Goal: Find contact information: Find contact information

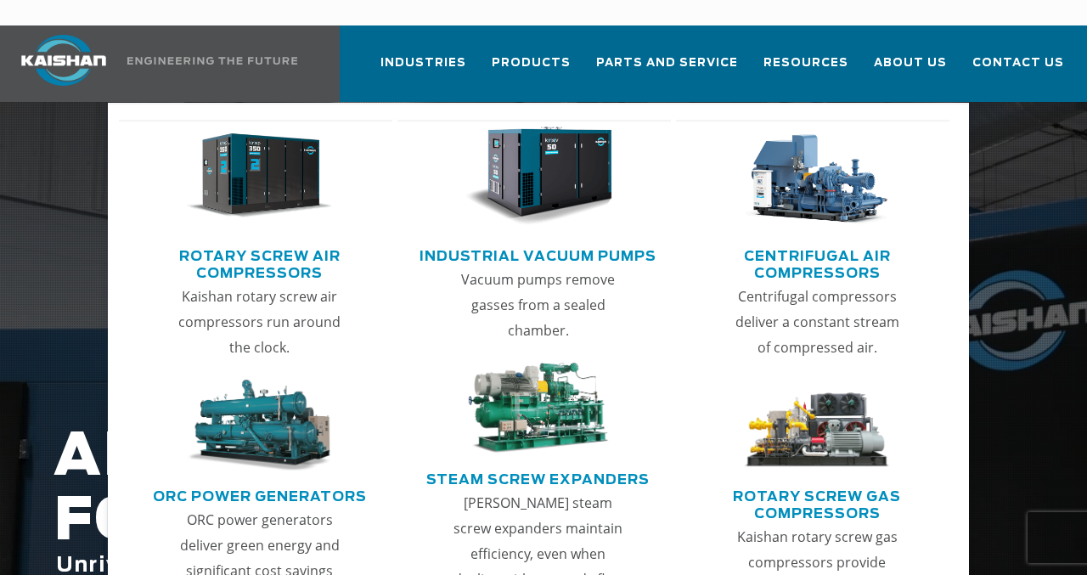
click at [234, 241] on link "Rotary Screw Air Compressors" at bounding box center [259, 262] width 265 height 42
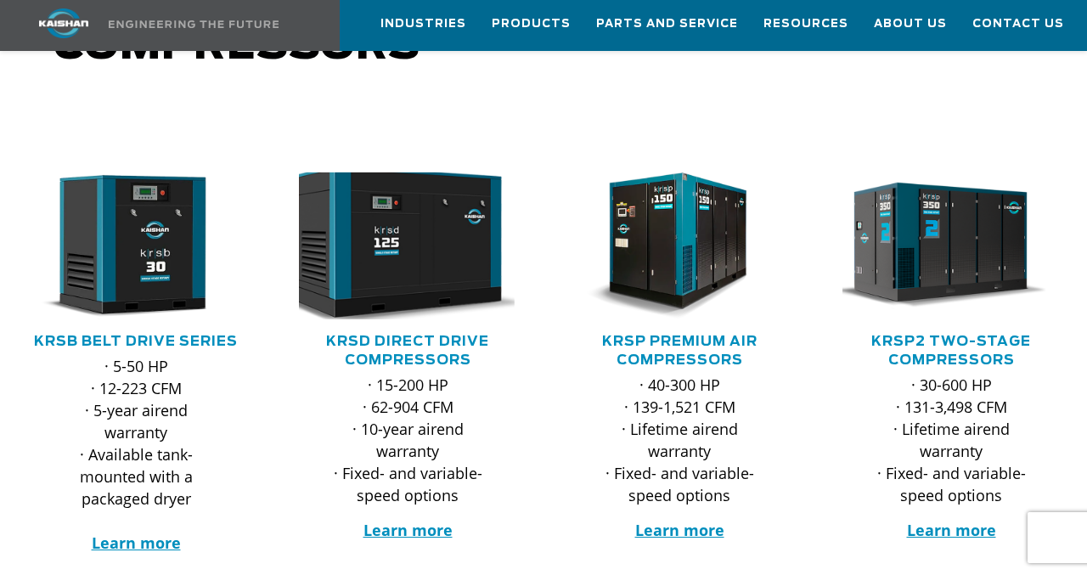
scroll to position [208, 0]
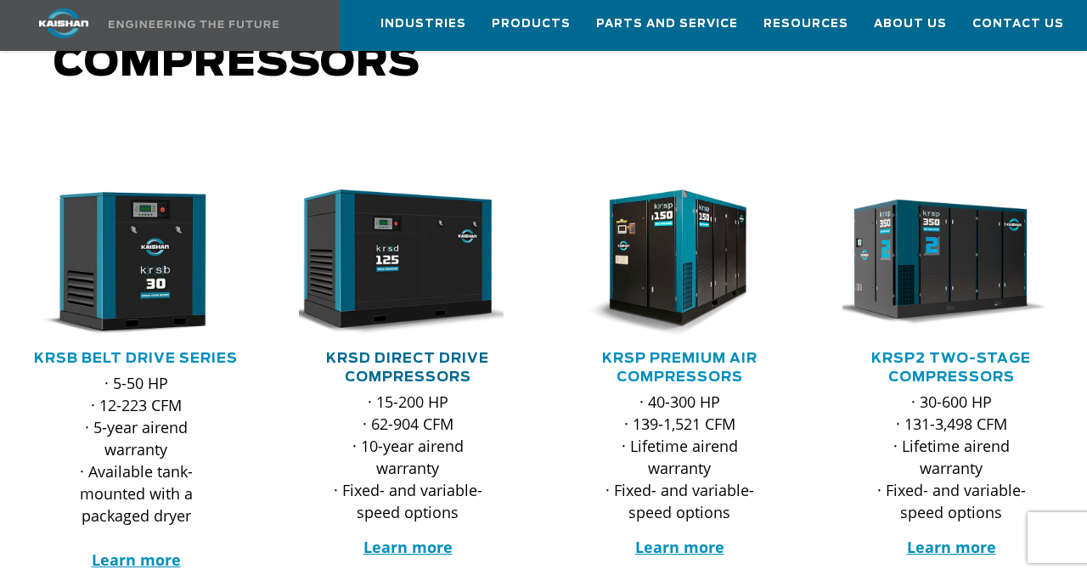
click at [426, 352] on link "KRSD Direct Drive Compressors" at bounding box center [407, 368] width 163 height 32
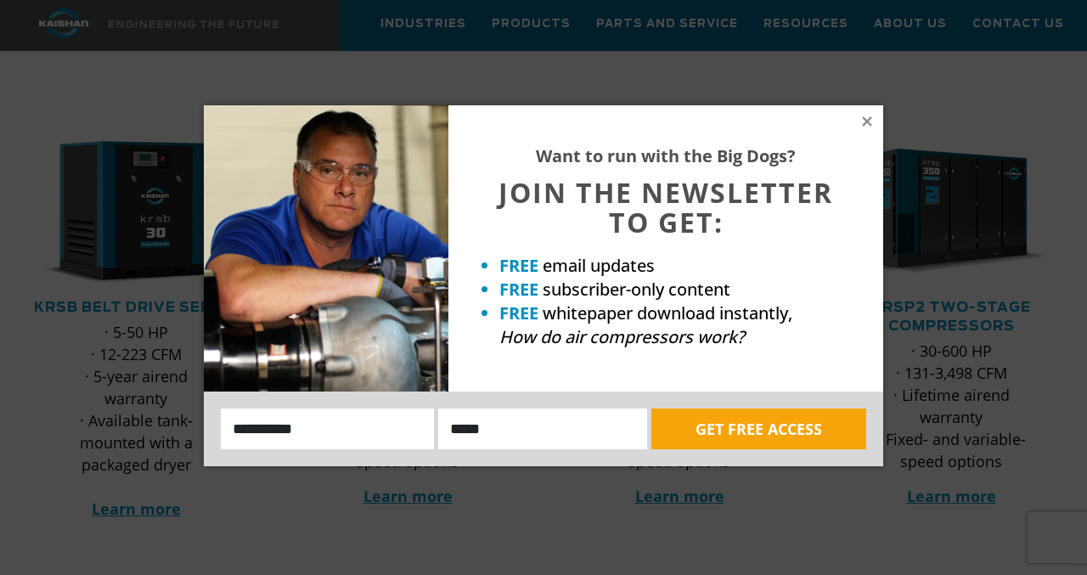
scroll to position [447, 0]
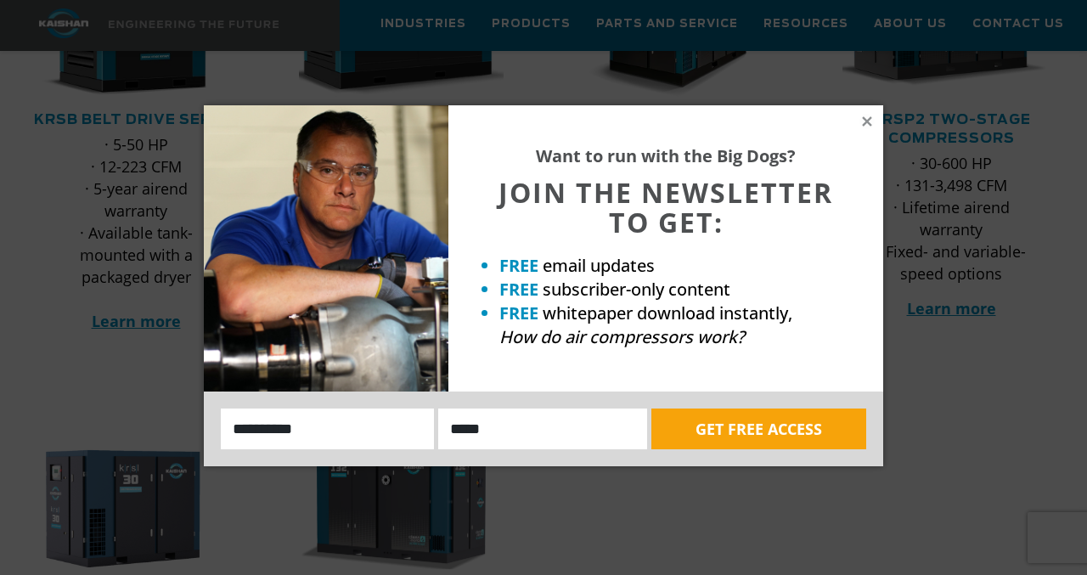
click at [872, 128] on div "Want to run with the Big Dogs? JOIN THE NEWSLETTER TO GET: FREE email updates F…" at bounding box center [666, 248] width 435 height 286
click at [867, 121] on icon at bounding box center [866, 120] width 9 height 9
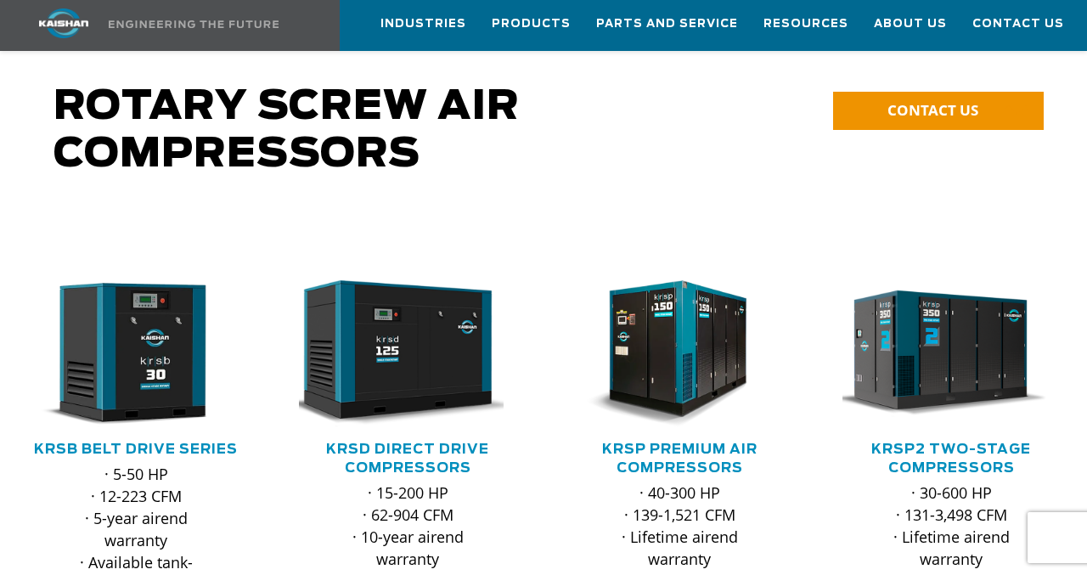
scroll to position [0, 0]
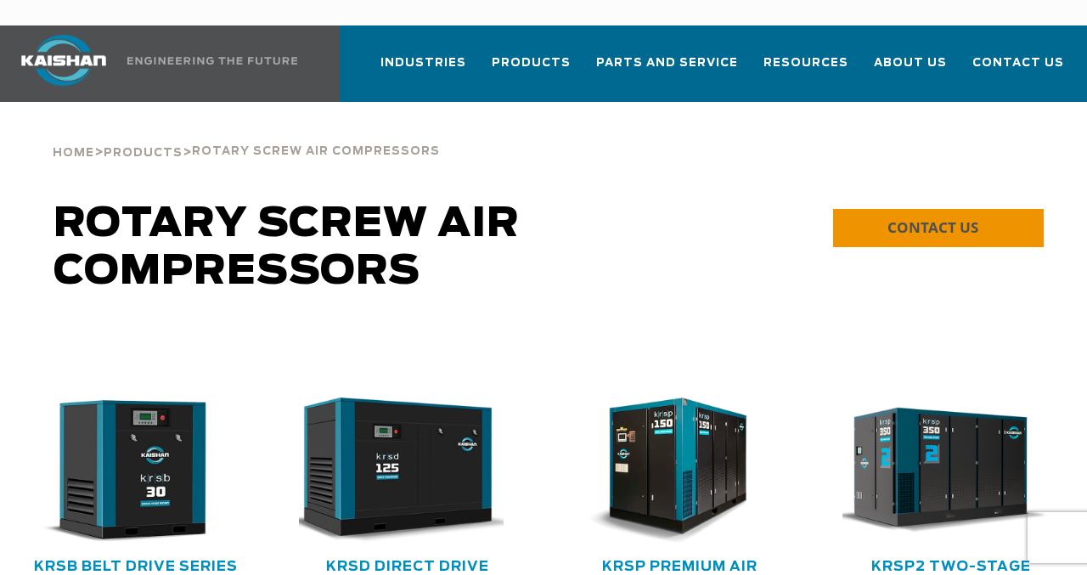
click at [976, 217] on span "CONTACT US" at bounding box center [933, 227] width 91 height 20
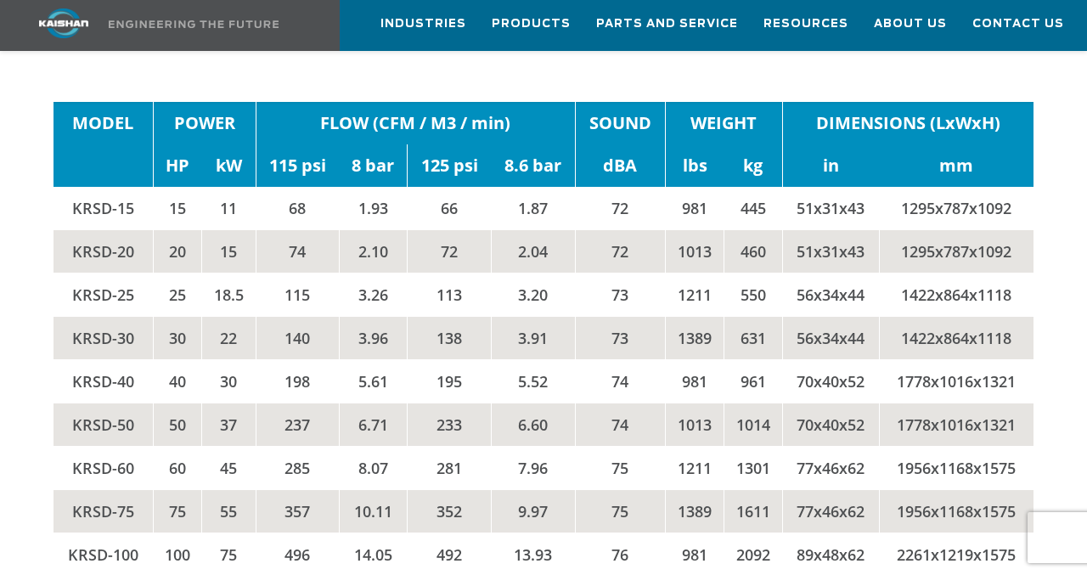
scroll to position [2595, 0]
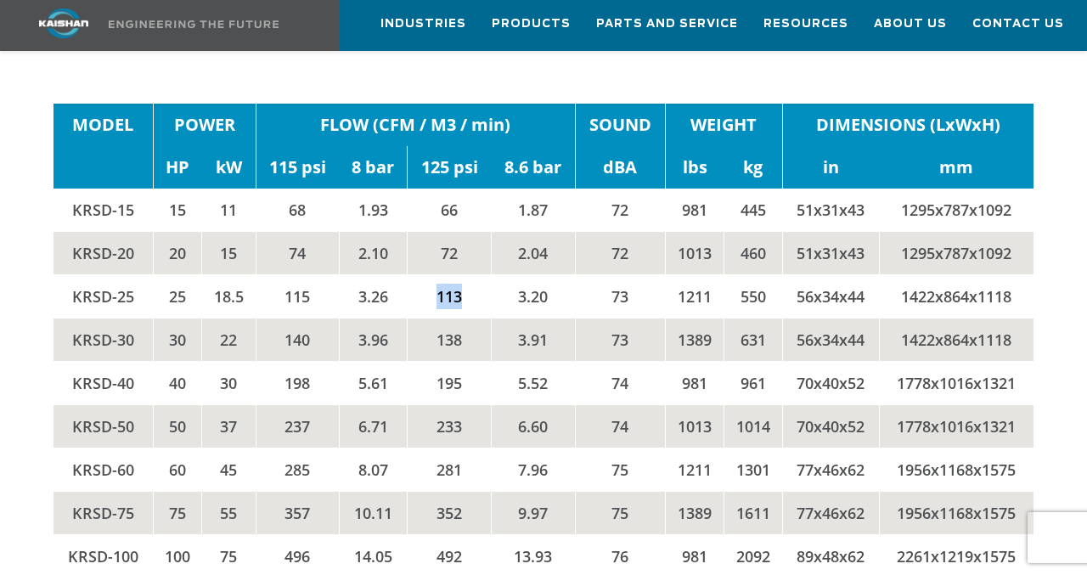
drag, startPoint x: 432, startPoint y: 234, endPoint x: 461, endPoint y: 234, distance: 29.7
click at [461, 275] on td "113" at bounding box center [450, 296] width 84 height 43
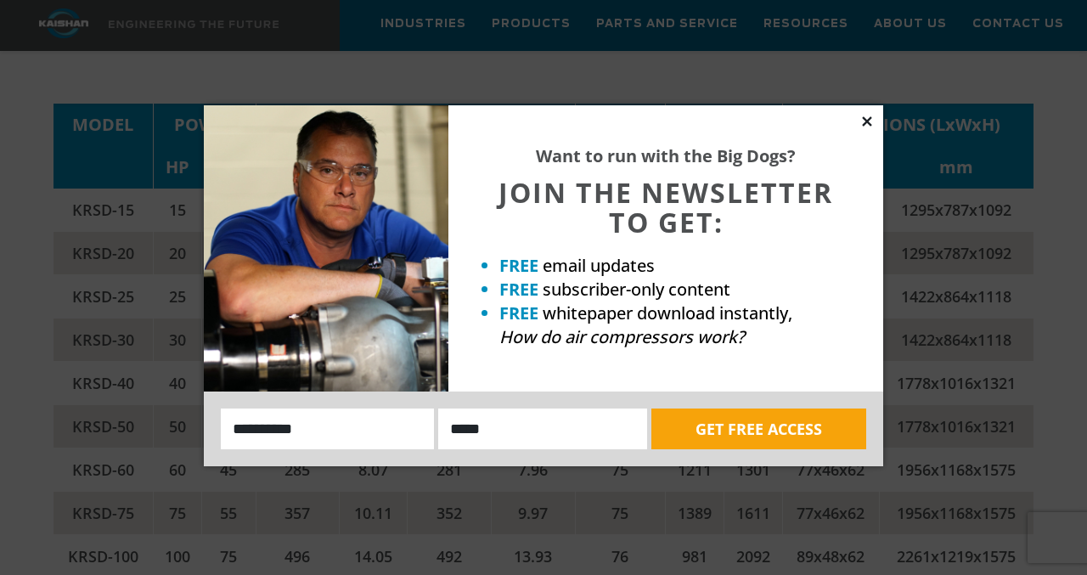
click at [861, 119] on icon at bounding box center [867, 121] width 15 height 15
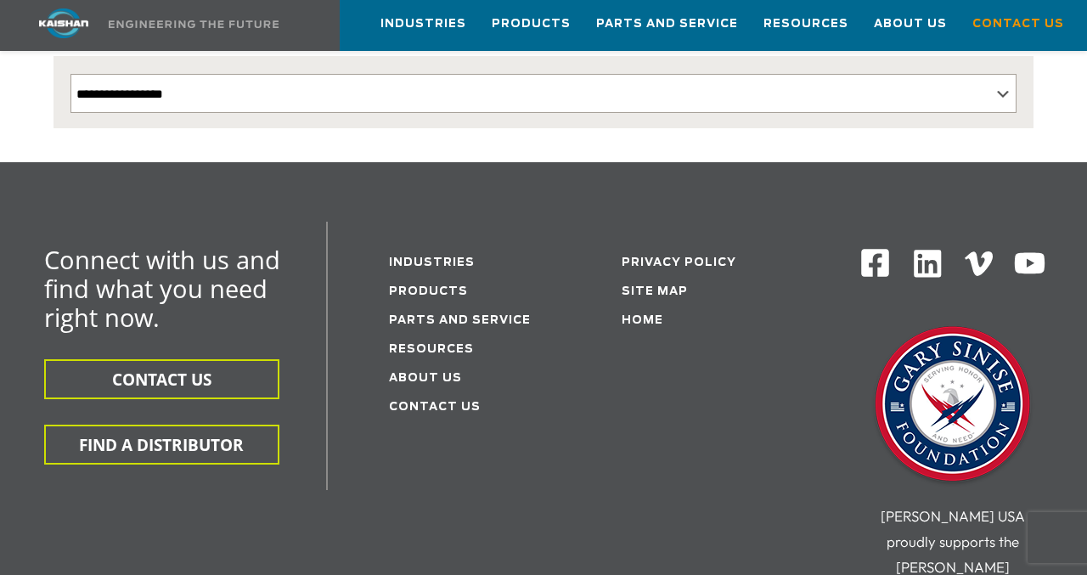
scroll to position [421, 0]
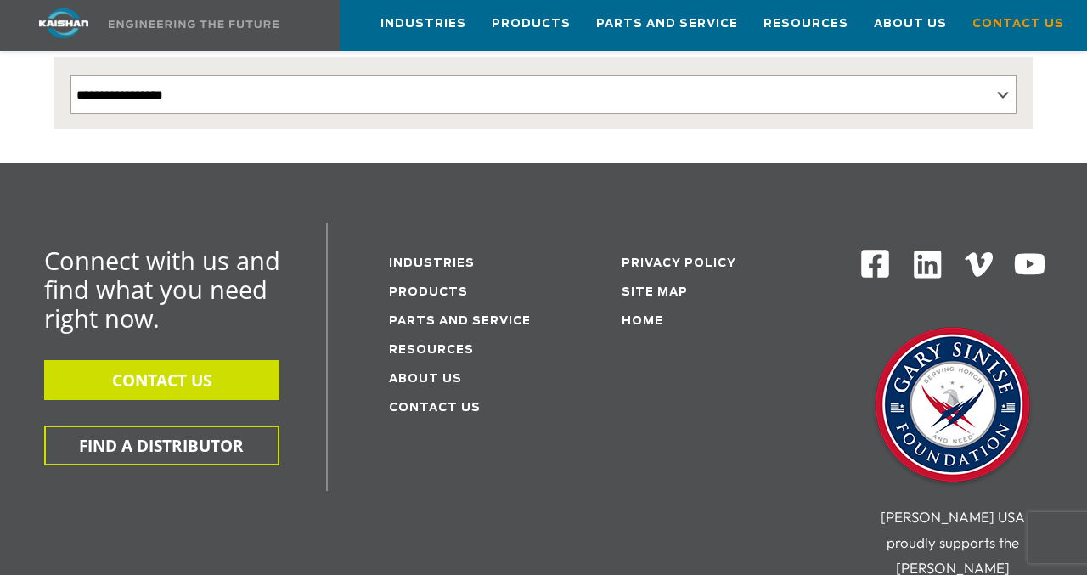
click at [164, 361] on button "CONTACT US" at bounding box center [161, 380] width 235 height 40
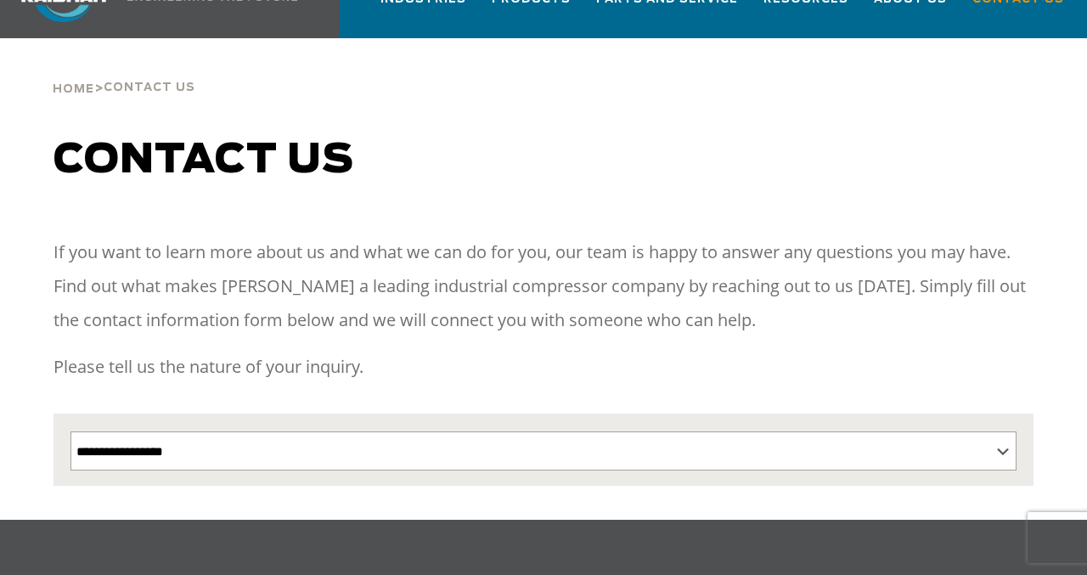
scroll to position [150, 0]
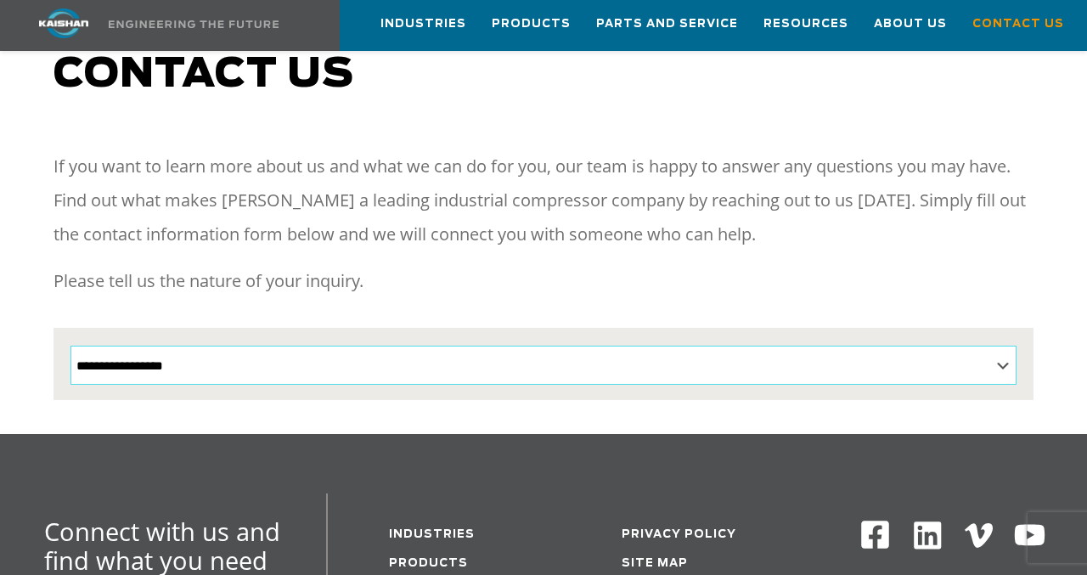
click at [1001, 346] on select "**********" at bounding box center [544, 365] width 946 height 39
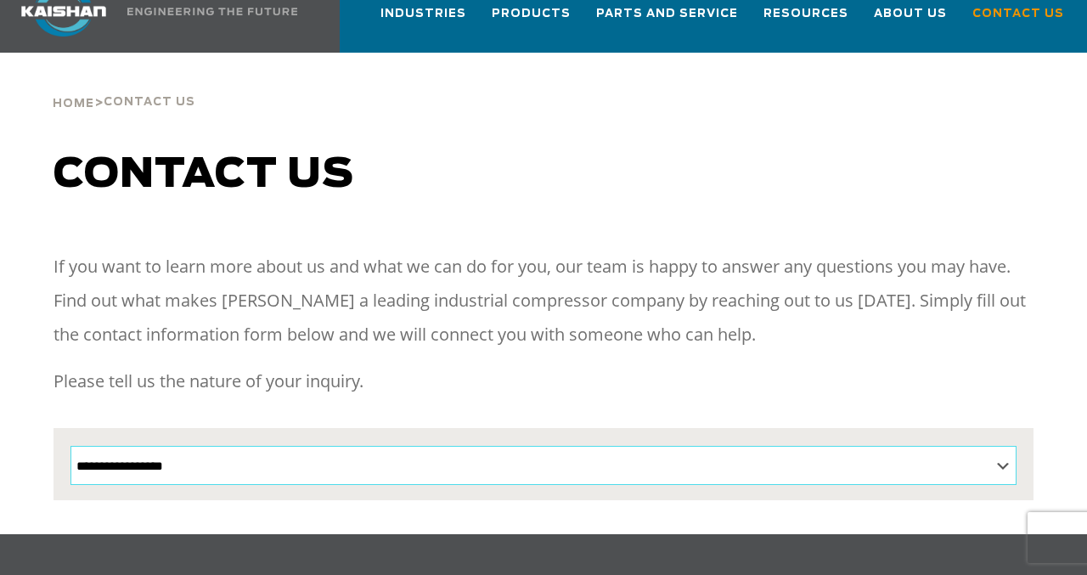
scroll to position [0, 0]
